Goal: Communication & Community: Share content

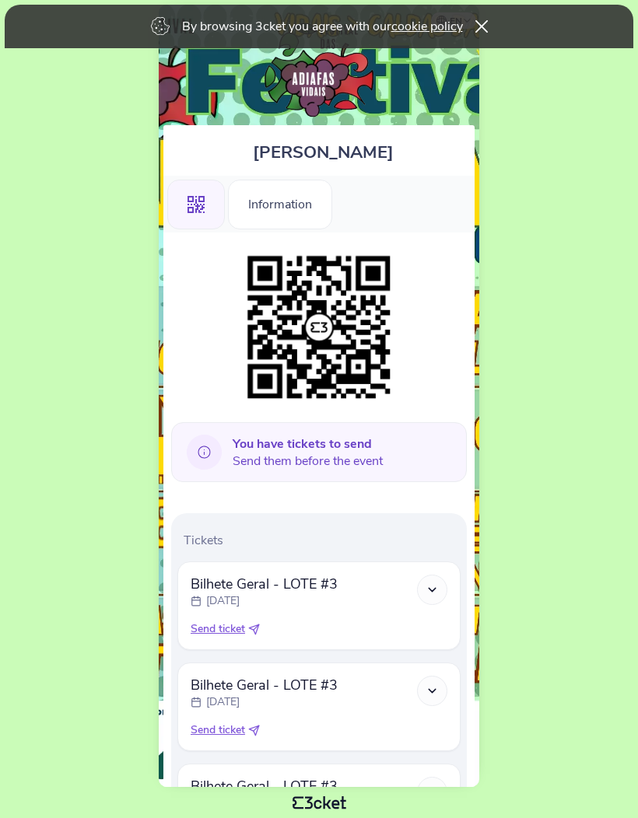
click at [207, 449] on icon at bounding box center [204, 452] width 35 height 35
click at [296, 446] on b "You have tickets to send" at bounding box center [301, 443] width 139 height 17
click at [206, 451] on icon at bounding box center [204, 452] width 35 height 35
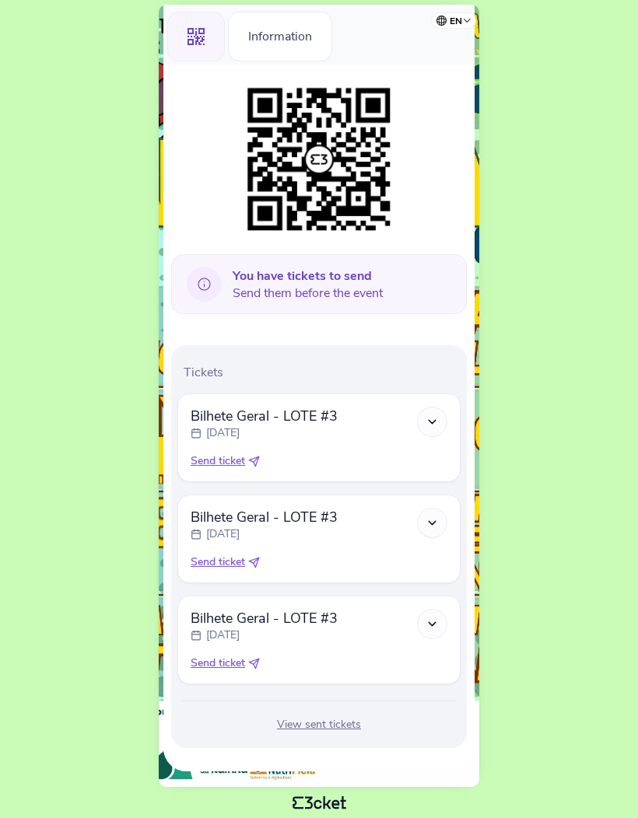
scroll to position [176, 0]
click at [434, 415] on icon at bounding box center [431, 421] width 13 height 13
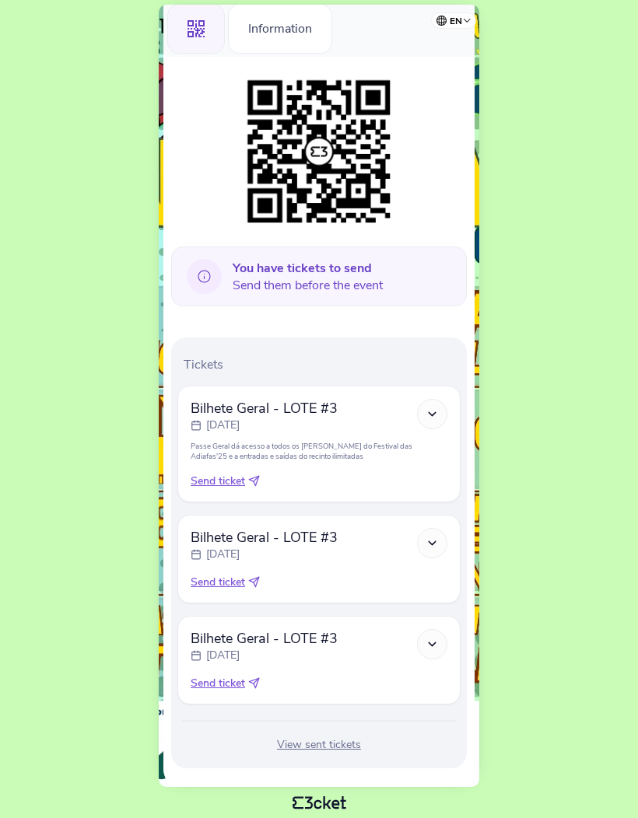
click at [430, 415] on icon at bounding box center [431, 413] width 13 height 13
click at [428, 415] on polyline at bounding box center [431, 413] width 7 height 3
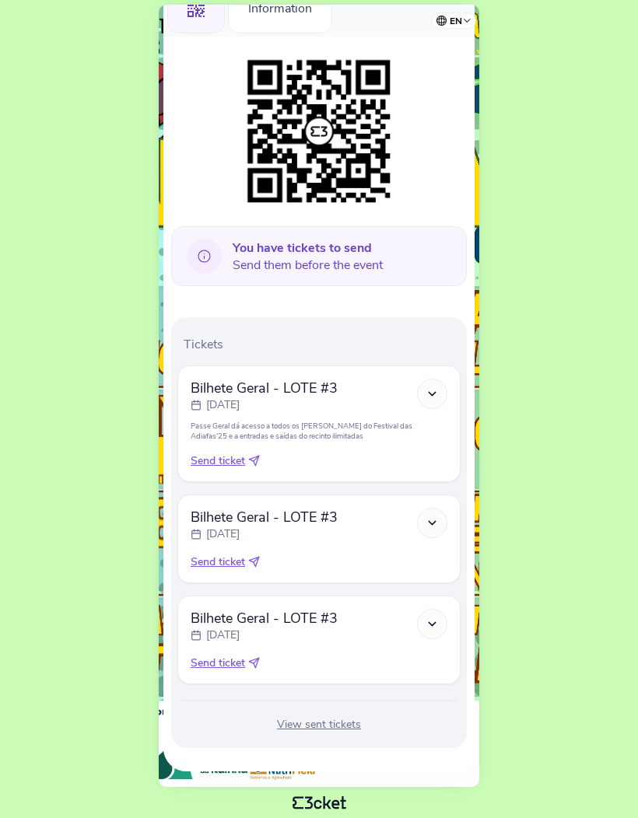
scroll to position [205, 0]
click at [430, 387] on icon at bounding box center [431, 393] width 13 height 13
click at [432, 387] on icon at bounding box center [431, 393] width 13 height 13
click at [210, 458] on span "Send ticket" at bounding box center [217, 461] width 54 height 16
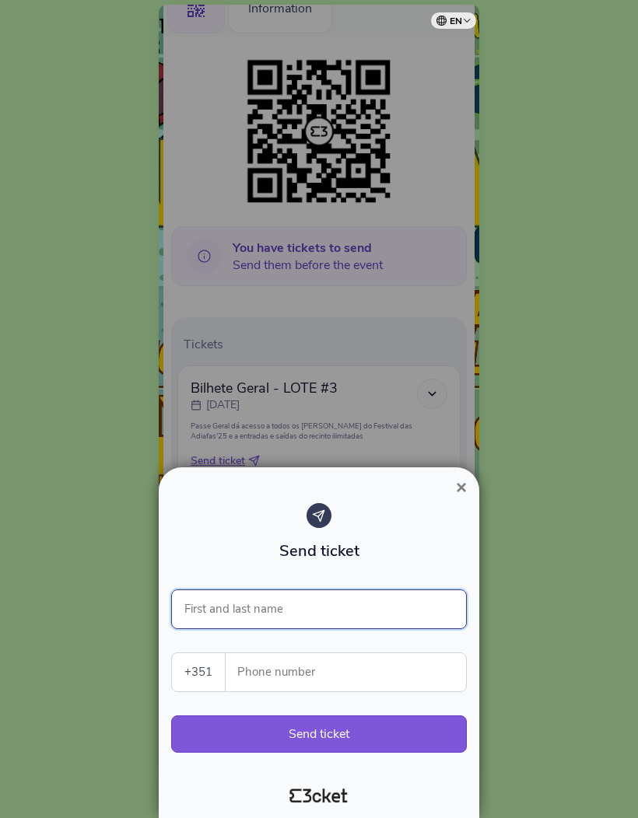
click at [201, 603] on input "First and last name" at bounding box center [318, 609] width 295 height 40
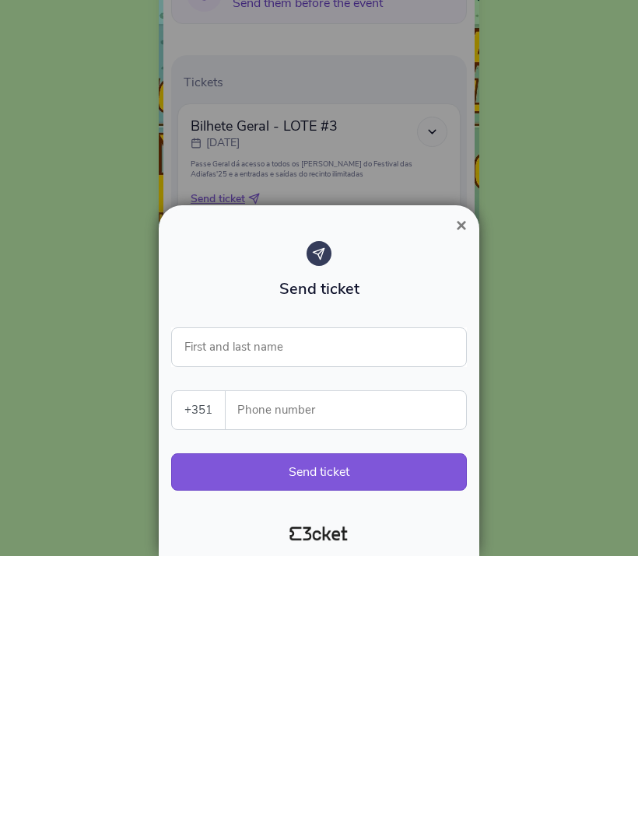
click at [456, 477] on span "×" at bounding box center [461, 487] width 11 height 21
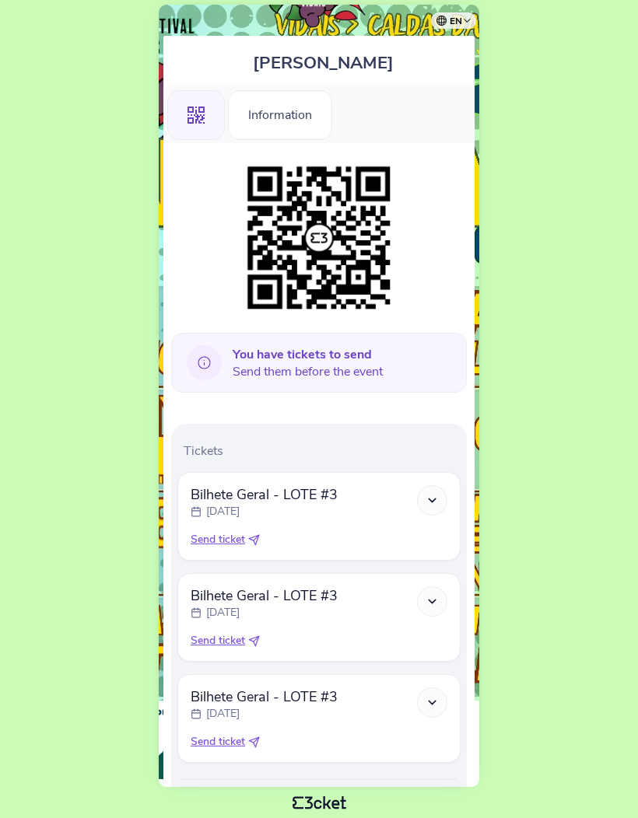
scroll to position [90, 0]
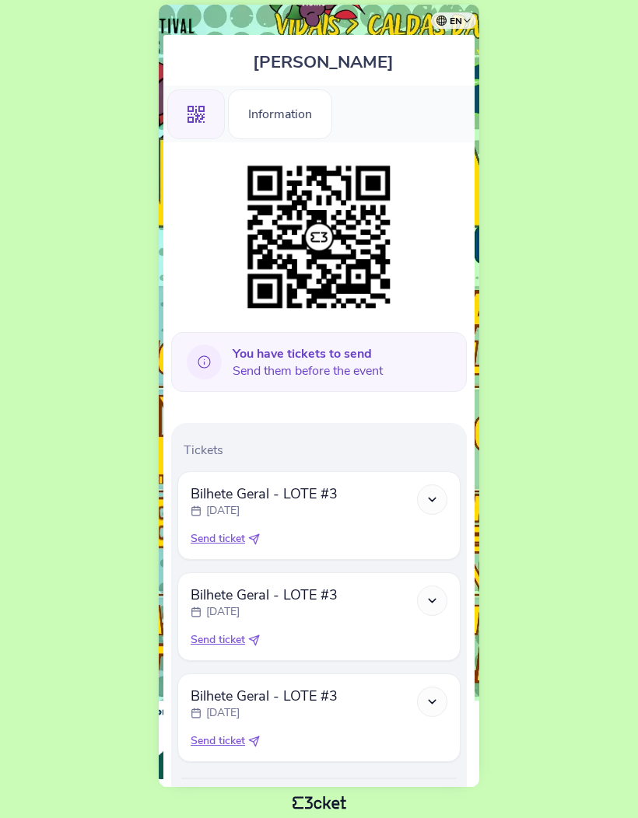
click at [212, 547] on span "Send ticket" at bounding box center [217, 539] width 54 height 16
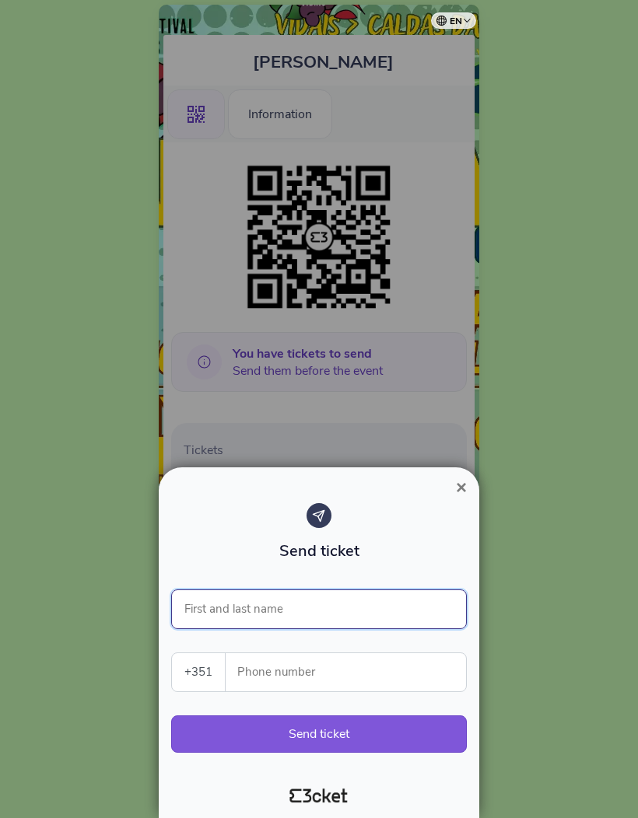
click at [207, 607] on input "First and last name" at bounding box center [318, 609] width 295 height 40
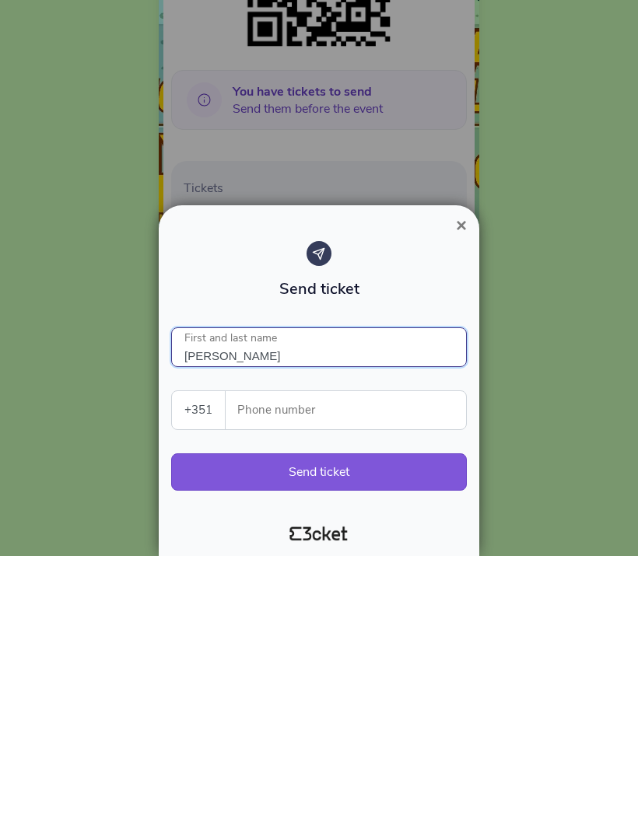
type input "[PERSON_NAME]"
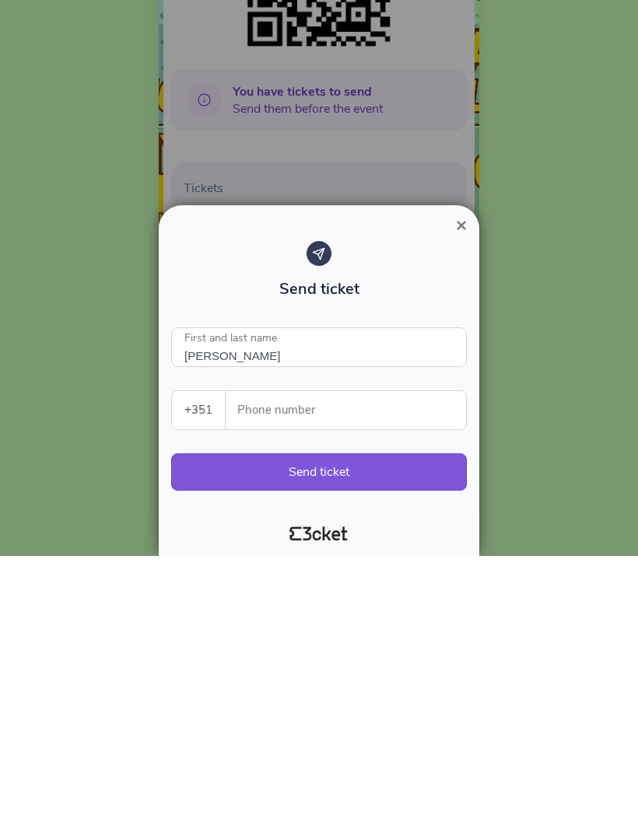
click at [207, 653] on select "[GEOGRAPHIC_DATA] (+351) [GEOGRAPHIC_DATA] (+34) [GEOGRAPHIC_DATA] (+32) [GEOGR…" at bounding box center [198, 672] width 53 height 38
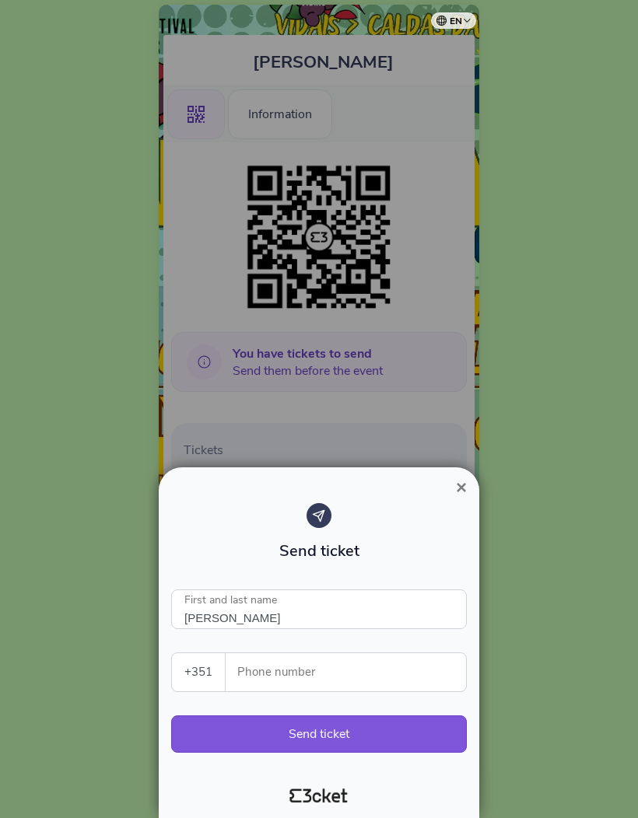
select select "44"
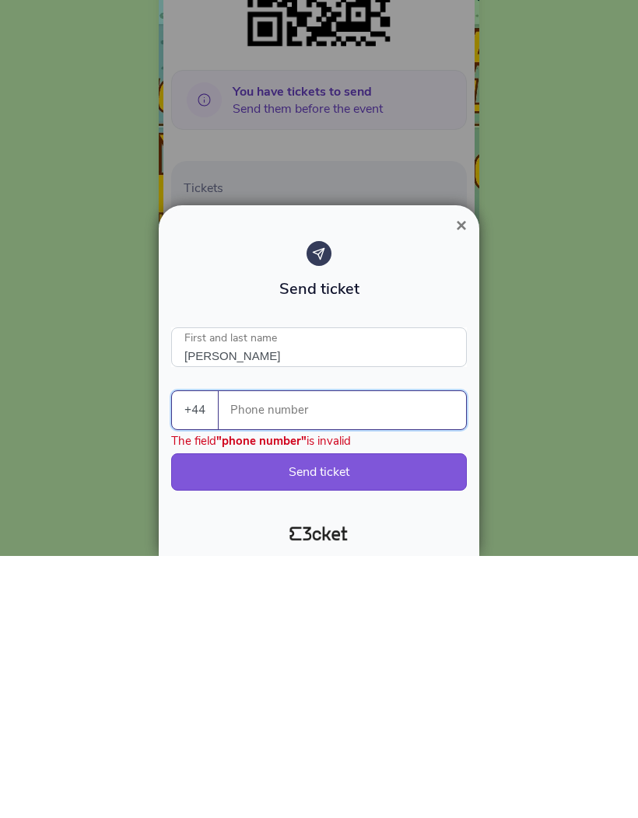
click at [257, 653] on input "Phone number" at bounding box center [348, 672] width 235 height 38
type input "7920105678"
click at [306, 715] on button "Send ticket" at bounding box center [318, 733] width 295 height 37
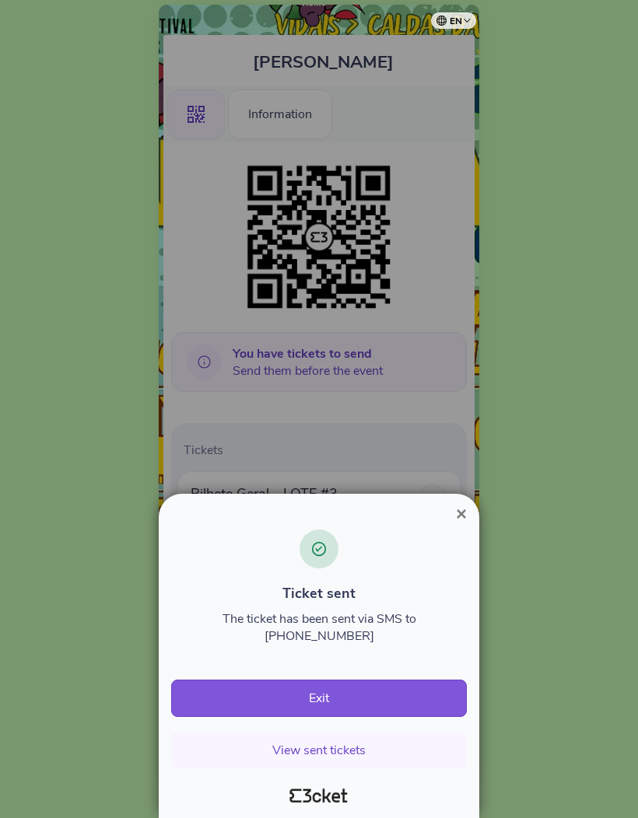
click at [304, 753] on button "View sent tickets" at bounding box center [318, 750] width 295 height 36
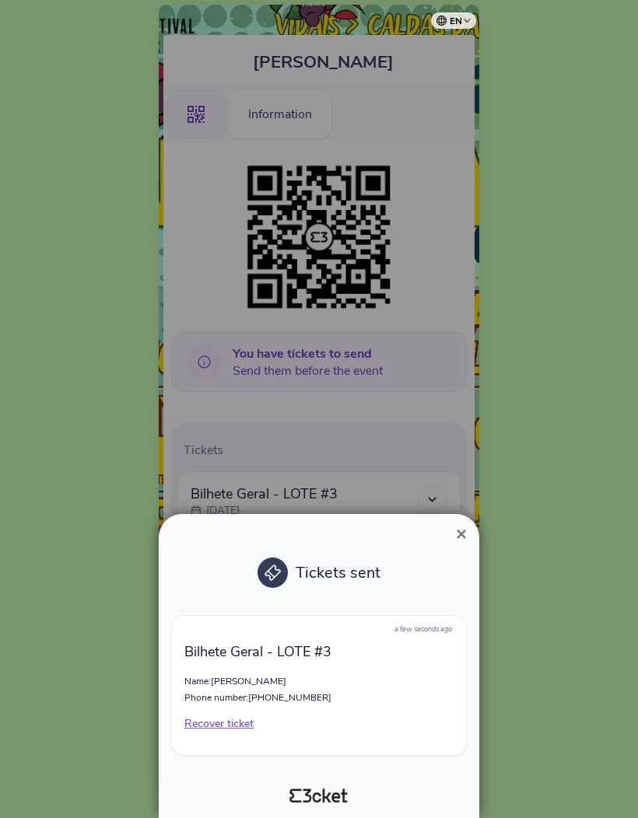
click at [460, 526] on span "×" at bounding box center [461, 533] width 11 height 21
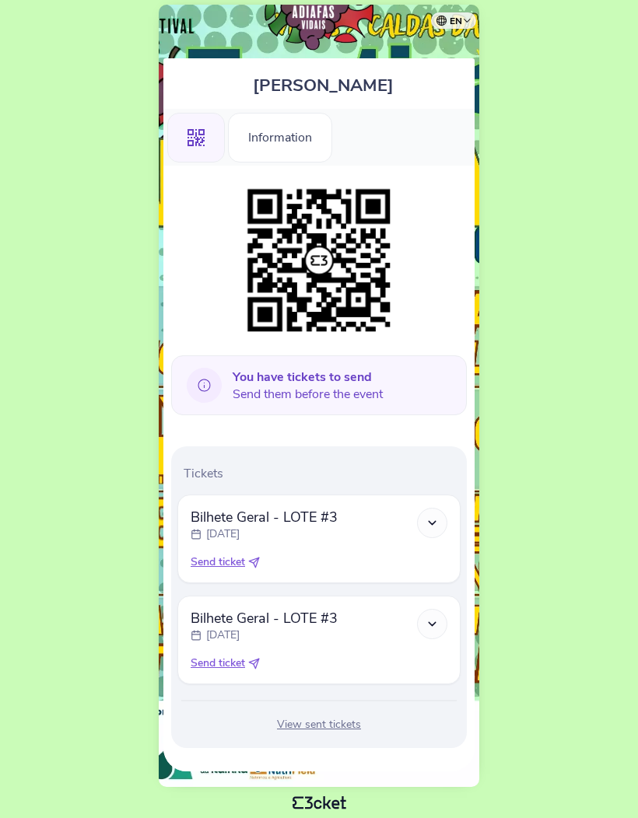
scroll to position [71, 0]
click at [219, 562] on span "Send ticket" at bounding box center [217, 562] width 54 height 16
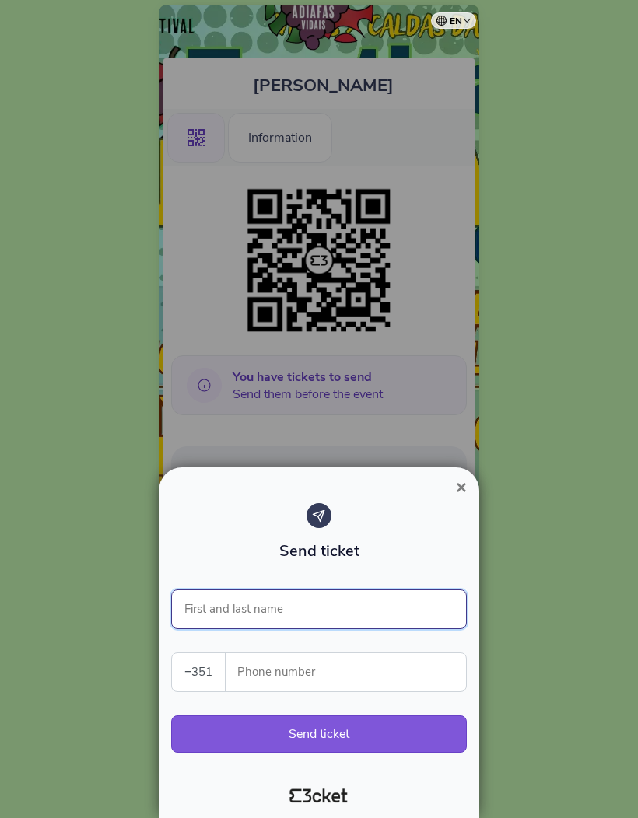
click at [215, 598] on input "First and last name" at bounding box center [318, 609] width 295 height 40
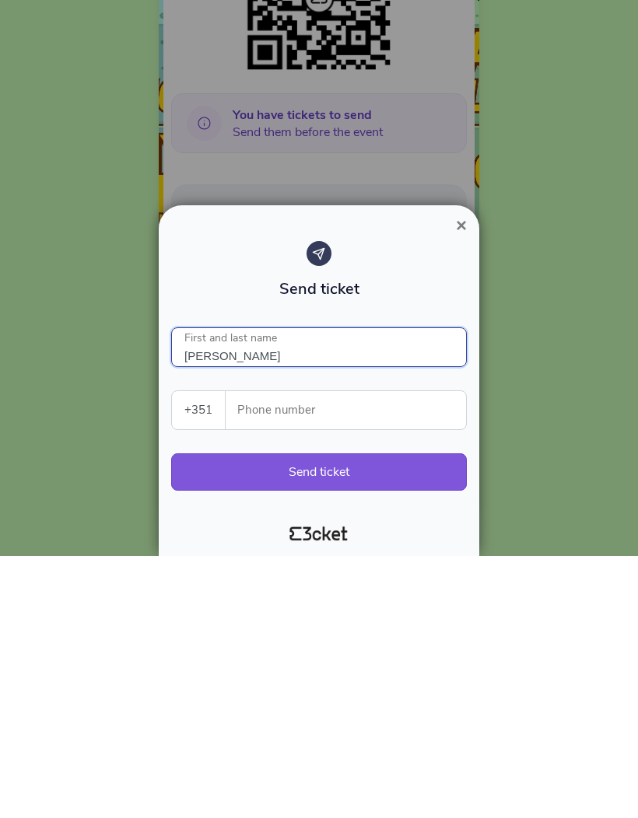
type input "[PERSON_NAME]"
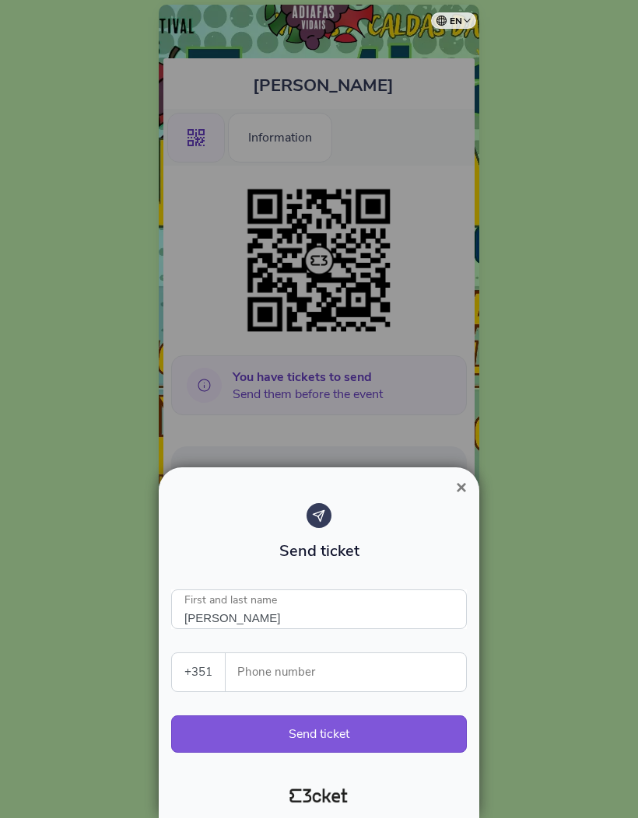
type input "[PERSON_NAME]"
click at [269, 664] on input "Phone number" at bounding box center [352, 672] width 228 height 38
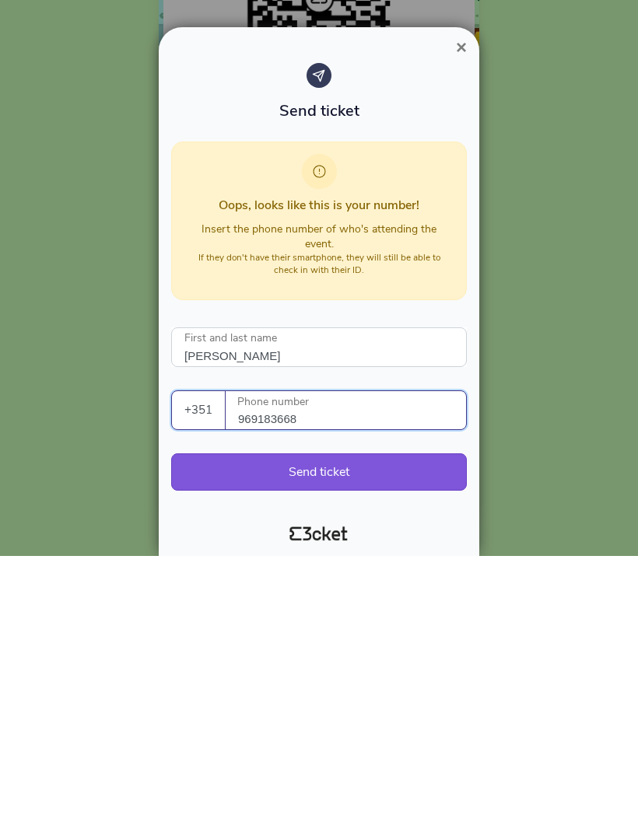
click at [320, 715] on button "Send ticket" at bounding box center [318, 733] width 295 height 37
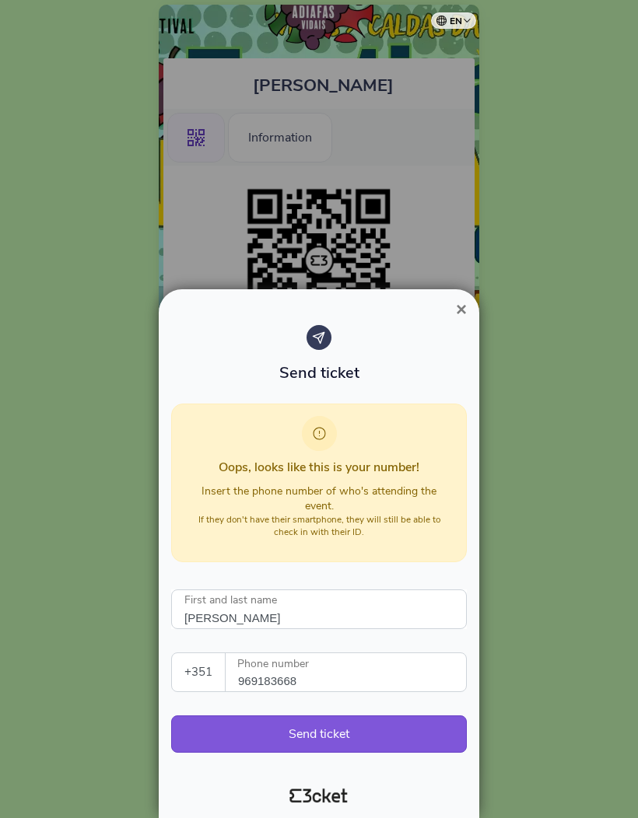
click at [334, 677] on input "969183668" at bounding box center [352, 672] width 228 height 38
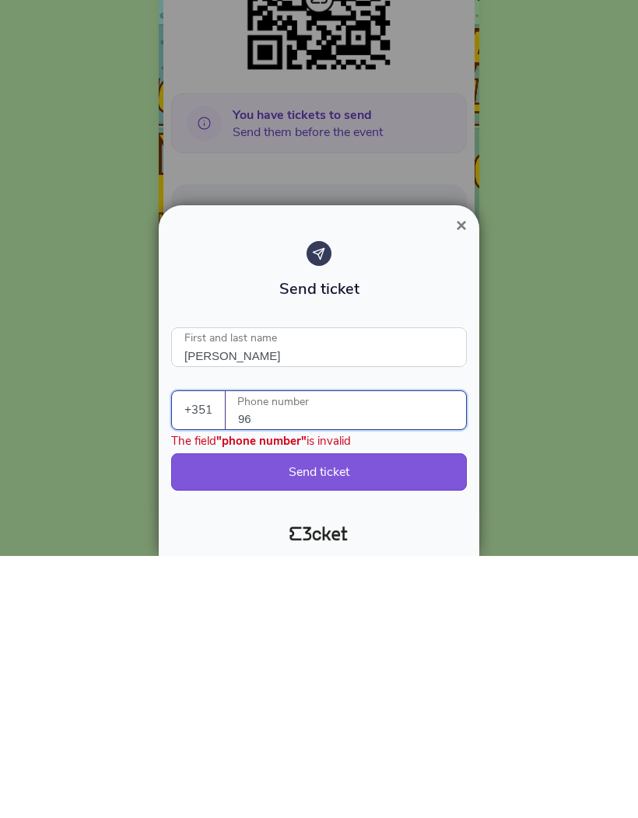
type input "9"
click at [458, 477] on span "×" at bounding box center [461, 487] width 11 height 21
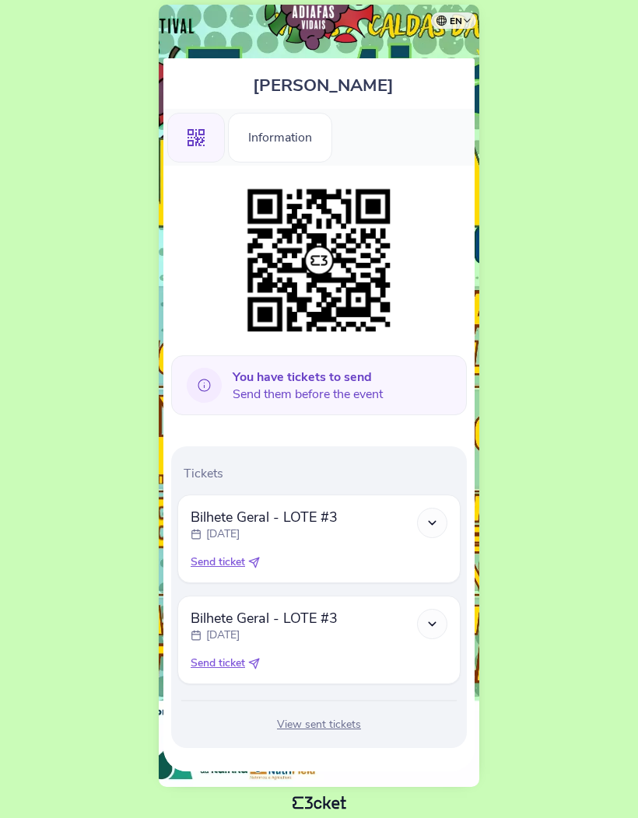
click at [274, 138] on div "Information" at bounding box center [280, 138] width 104 height 50
click at [584, 316] on body "en Português (Portugal) English Español Catalan Français William Griffin .st0{f…" at bounding box center [318, 409] width 625 height 806
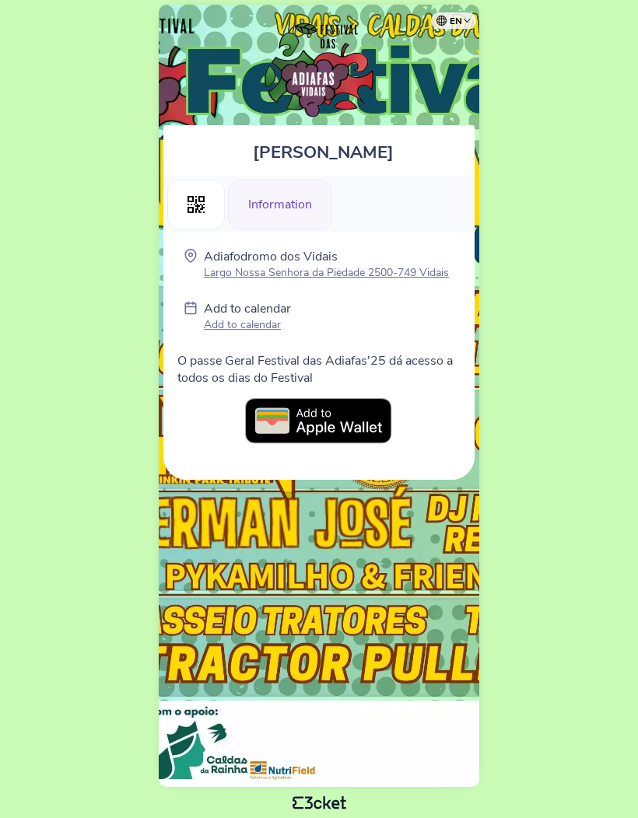
click at [334, 424] on img at bounding box center [319, 421] width 148 height 47
click at [568, 348] on body "en Português ([GEOGRAPHIC_DATA]) English Español Catalan [DEMOGRAPHIC_DATA] [PE…" at bounding box center [318, 409] width 625 height 806
click at [525, 115] on body "en Português ([GEOGRAPHIC_DATA]) English Español Catalan [DEMOGRAPHIC_DATA] [PE…" at bounding box center [318, 409] width 625 height 806
click at [548, 232] on body "en Português ([GEOGRAPHIC_DATA]) English Español Catalan [DEMOGRAPHIC_DATA] [PE…" at bounding box center [318, 409] width 625 height 806
